Goal: Check status: Check status

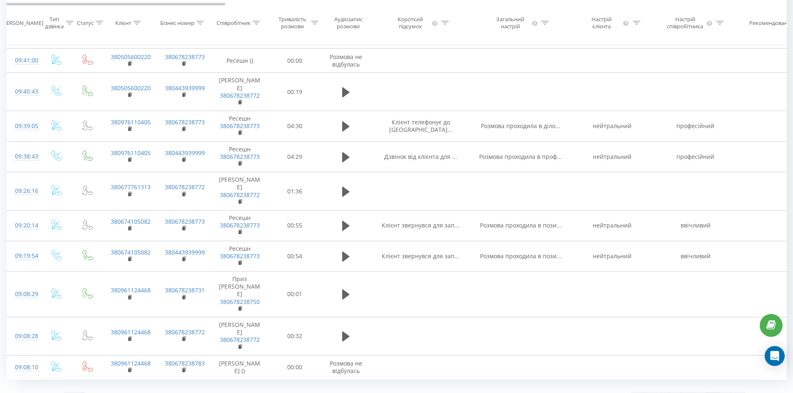
scroll to position [533, 0]
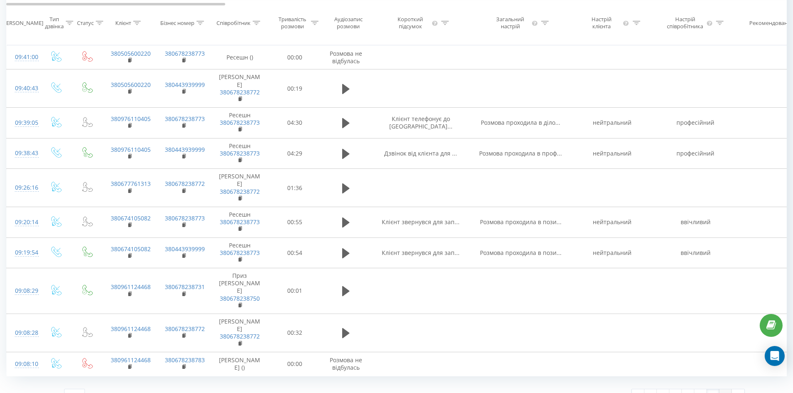
click at [725, 389] on link "7" at bounding box center [725, 395] width 12 height 12
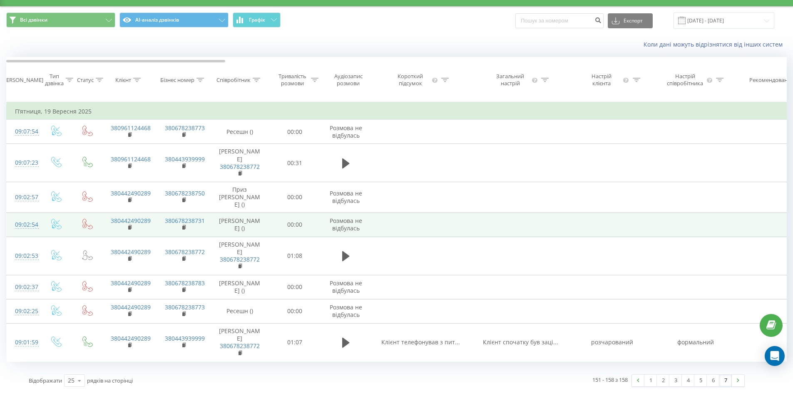
scroll to position [19, 0]
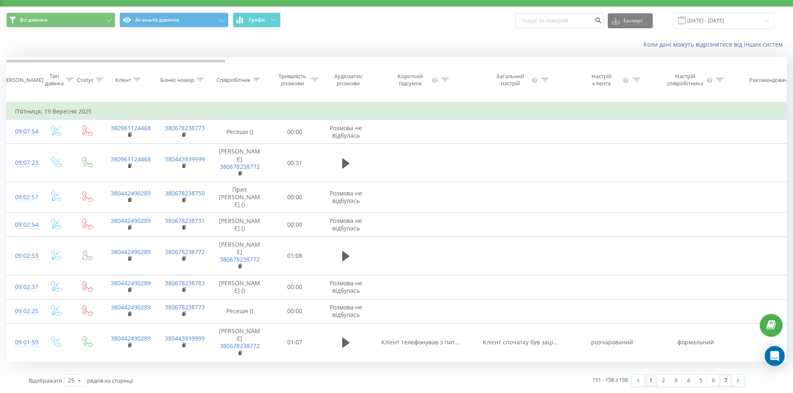
click at [648, 382] on link "1" at bounding box center [650, 381] width 12 height 12
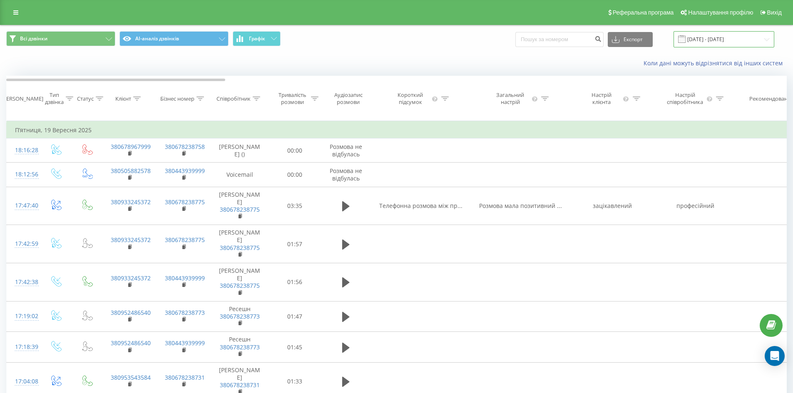
click at [703, 39] on input "[DATE] - [DATE]" at bounding box center [723, 39] width 101 height 16
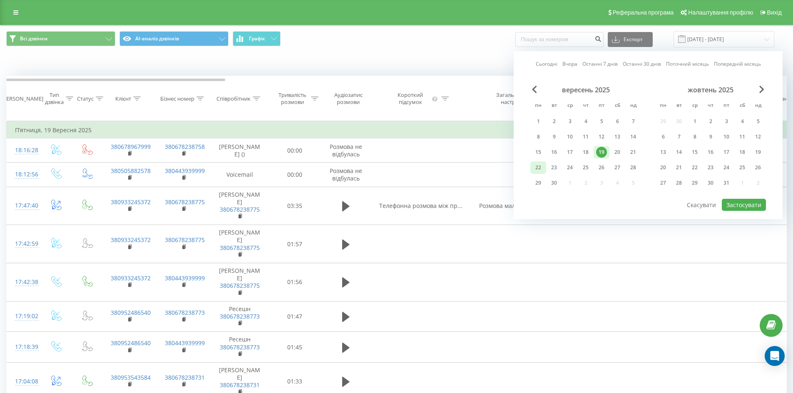
click at [542, 169] on div "22" at bounding box center [538, 167] width 11 height 11
click at [736, 208] on button "Застосувати" at bounding box center [743, 205] width 44 height 12
type input "22.09.2025 - 22.09.2025"
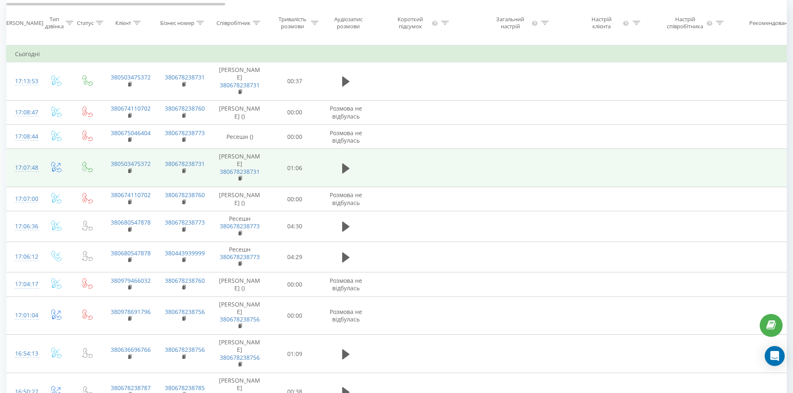
scroll to position [83, 0]
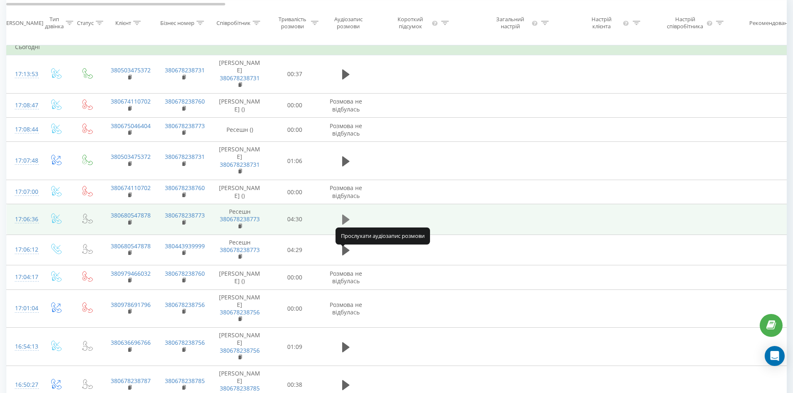
click at [344, 225] on icon at bounding box center [345, 220] width 7 height 10
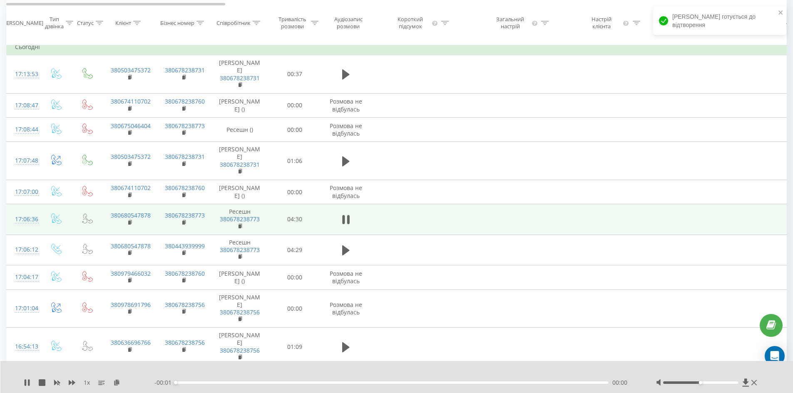
click at [192, 381] on div "00:00" at bounding box center [392, 382] width 433 height 2
drag, startPoint x: 175, startPoint y: 383, endPoint x: 199, endPoint y: 381, distance: 24.6
click at [182, 382] on div "00:02" at bounding box center [179, 382] width 3 height 3
click at [716, 382] on div at bounding box center [700, 382] width 75 height 2
click at [227, 381] on div "- 04:14 00:16 00:16" at bounding box center [394, 383] width 480 height 8
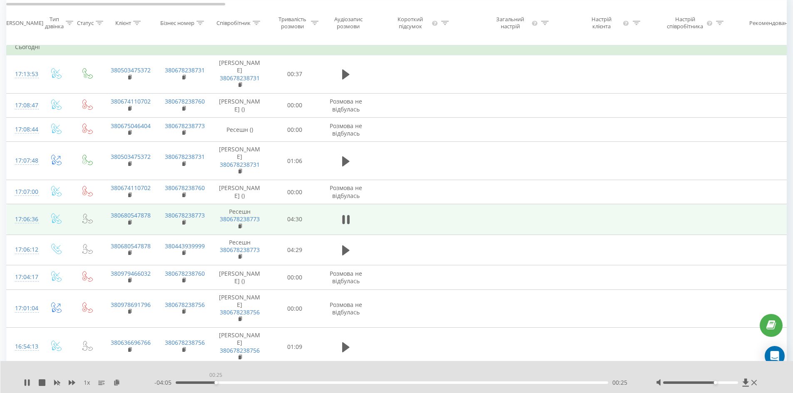
drag, startPoint x: 204, startPoint y: 383, endPoint x: 250, endPoint y: 384, distance: 46.6
click at [248, 384] on div "00:25" at bounding box center [392, 382] width 433 height 2
click at [280, 382] on div "00:47" at bounding box center [392, 382] width 433 height 2
click at [723, 383] on div at bounding box center [700, 382] width 75 height 2
click at [22, 382] on div "1 x - 03:20 01:10 01:10" at bounding box center [396, 377] width 793 height 32
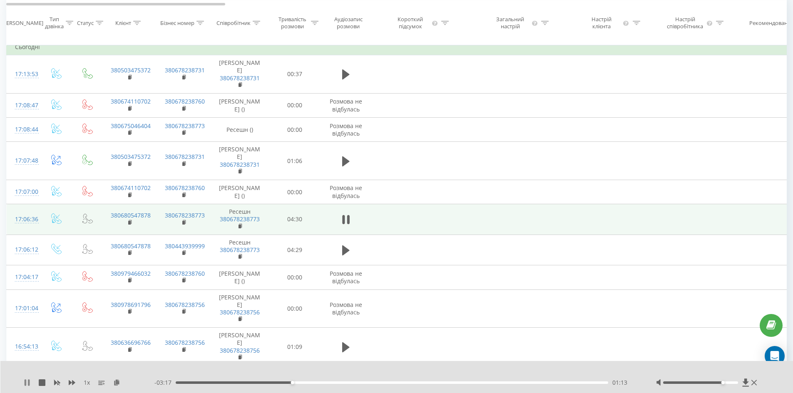
click at [26, 381] on icon at bounding box center [26, 382] width 2 height 7
